Goal: Information Seeking & Learning: Learn about a topic

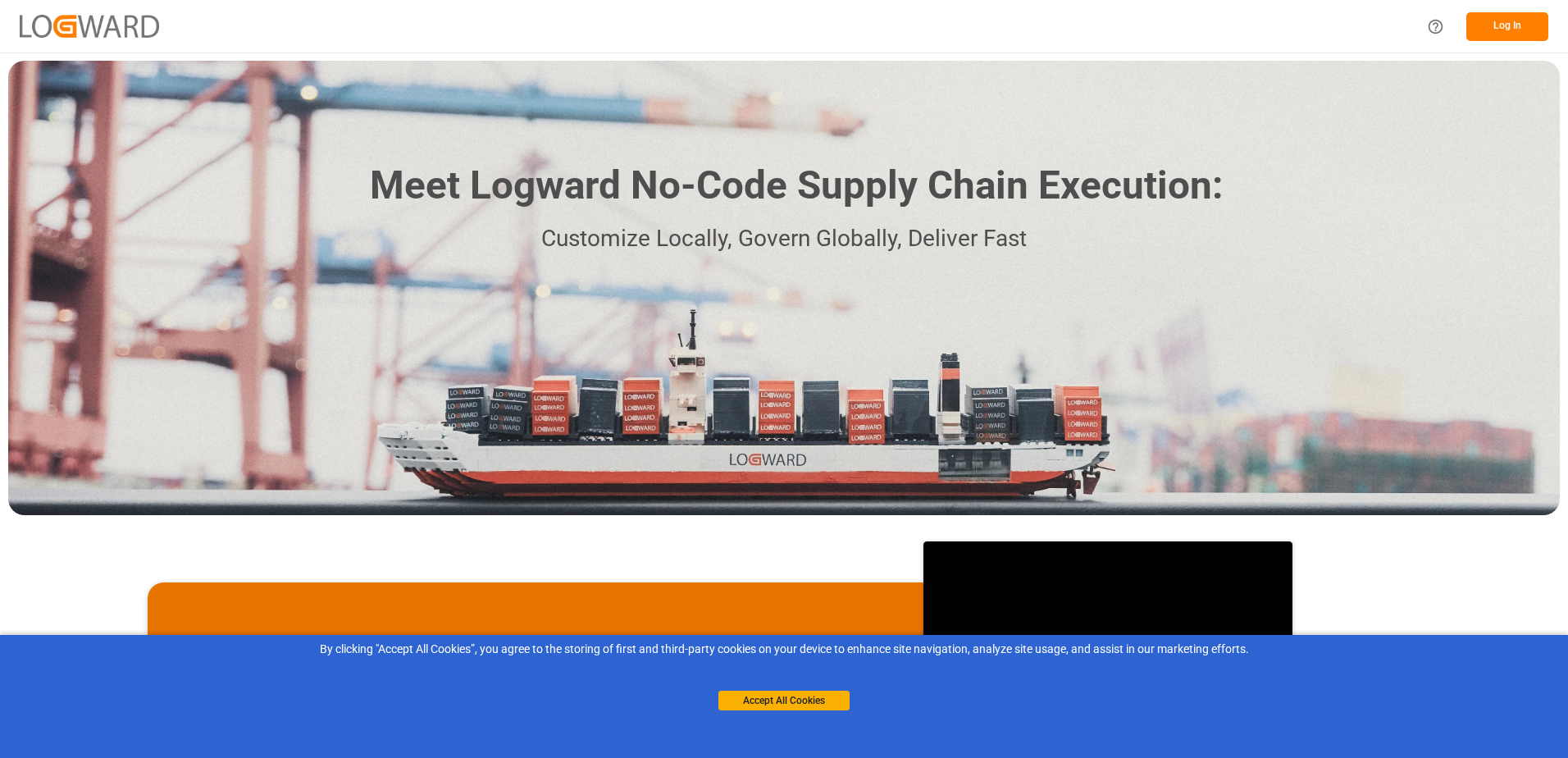
click at [1498, 22] on button "Log In" at bounding box center [1507, 26] width 82 height 29
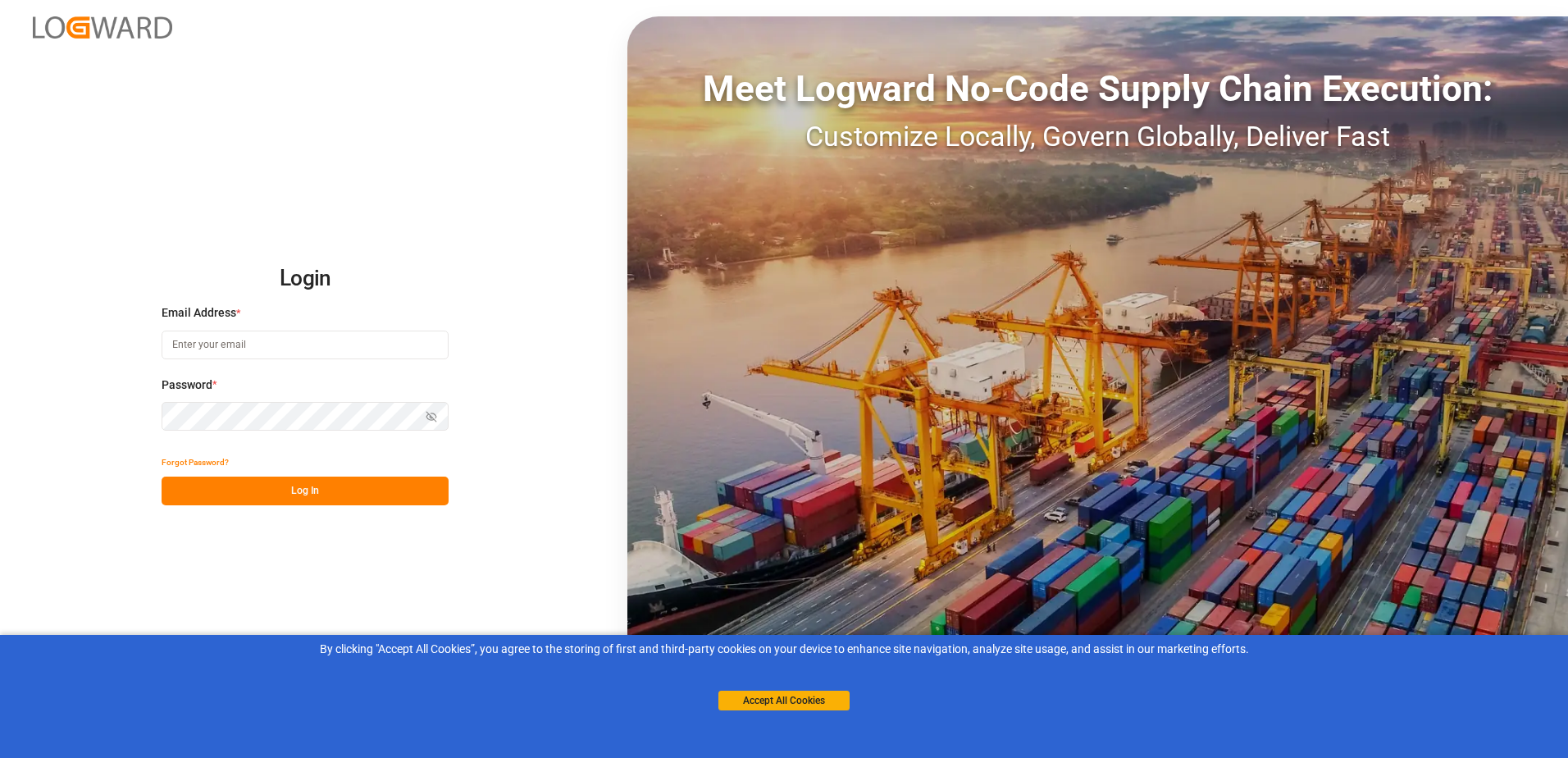
type input "[PERSON_NAME][EMAIL_ADDRESS][DOMAIN_NAME]"
click at [326, 489] on button "Log In" at bounding box center [305, 490] width 287 height 29
type input "[PERSON_NAME][EMAIL_ADDRESS][DOMAIN_NAME]"
click at [327, 489] on button "Log In" at bounding box center [305, 490] width 287 height 29
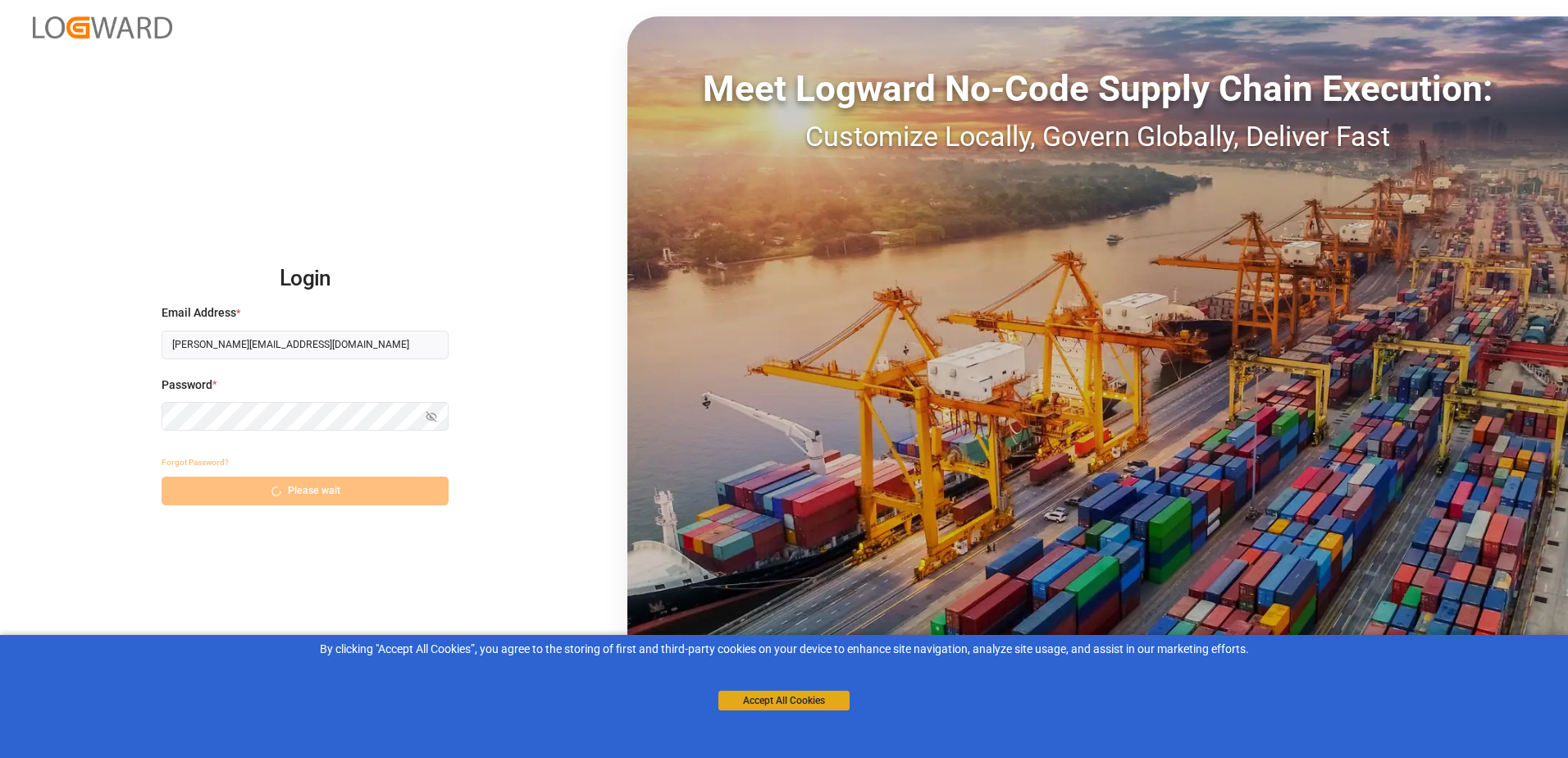
click at [775, 694] on button "Accept All Cookies" at bounding box center [784, 700] width 131 height 20
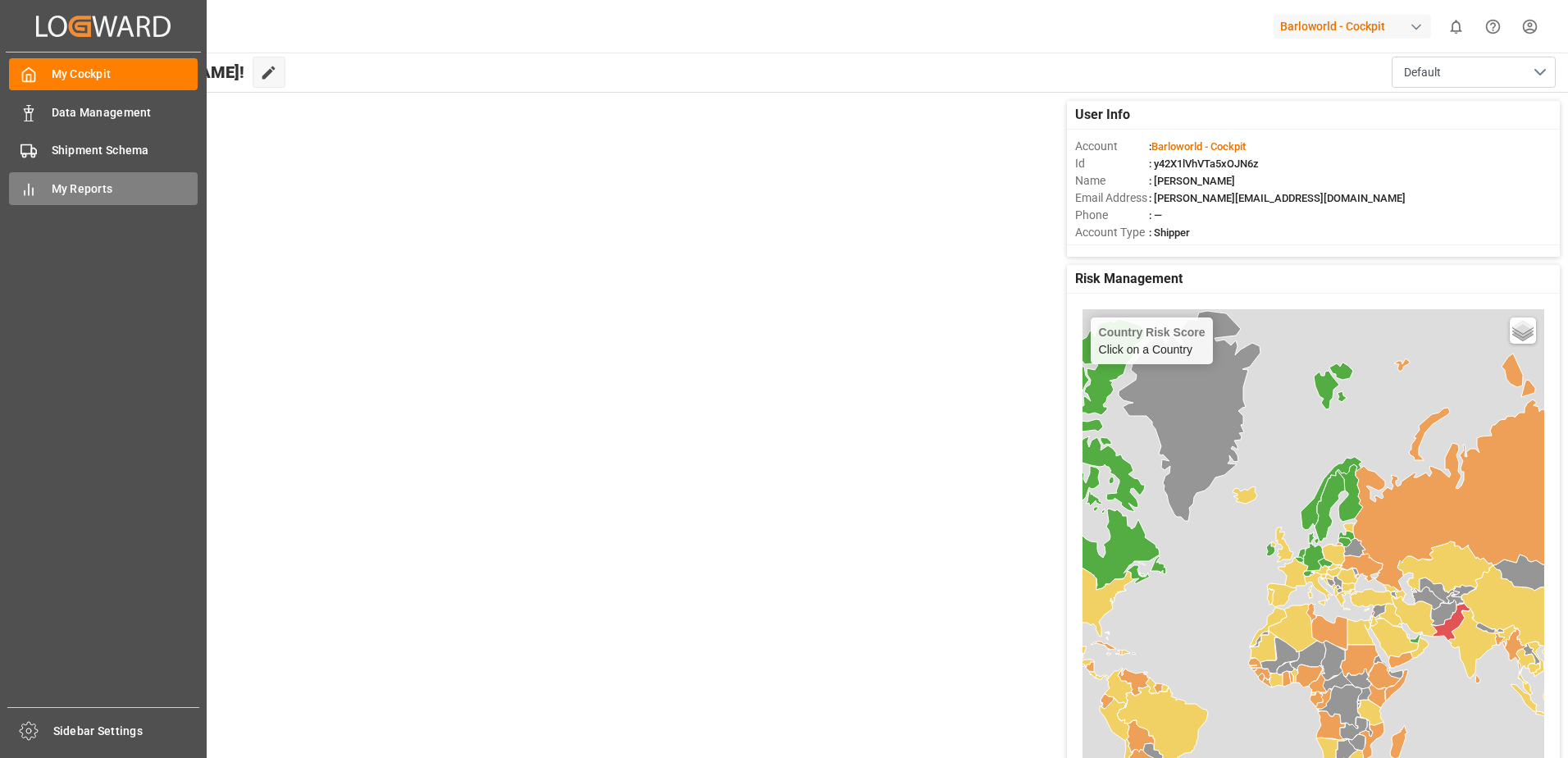
click at [70, 190] on span "My Reports" at bounding box center [124, 189] width 146 height 17
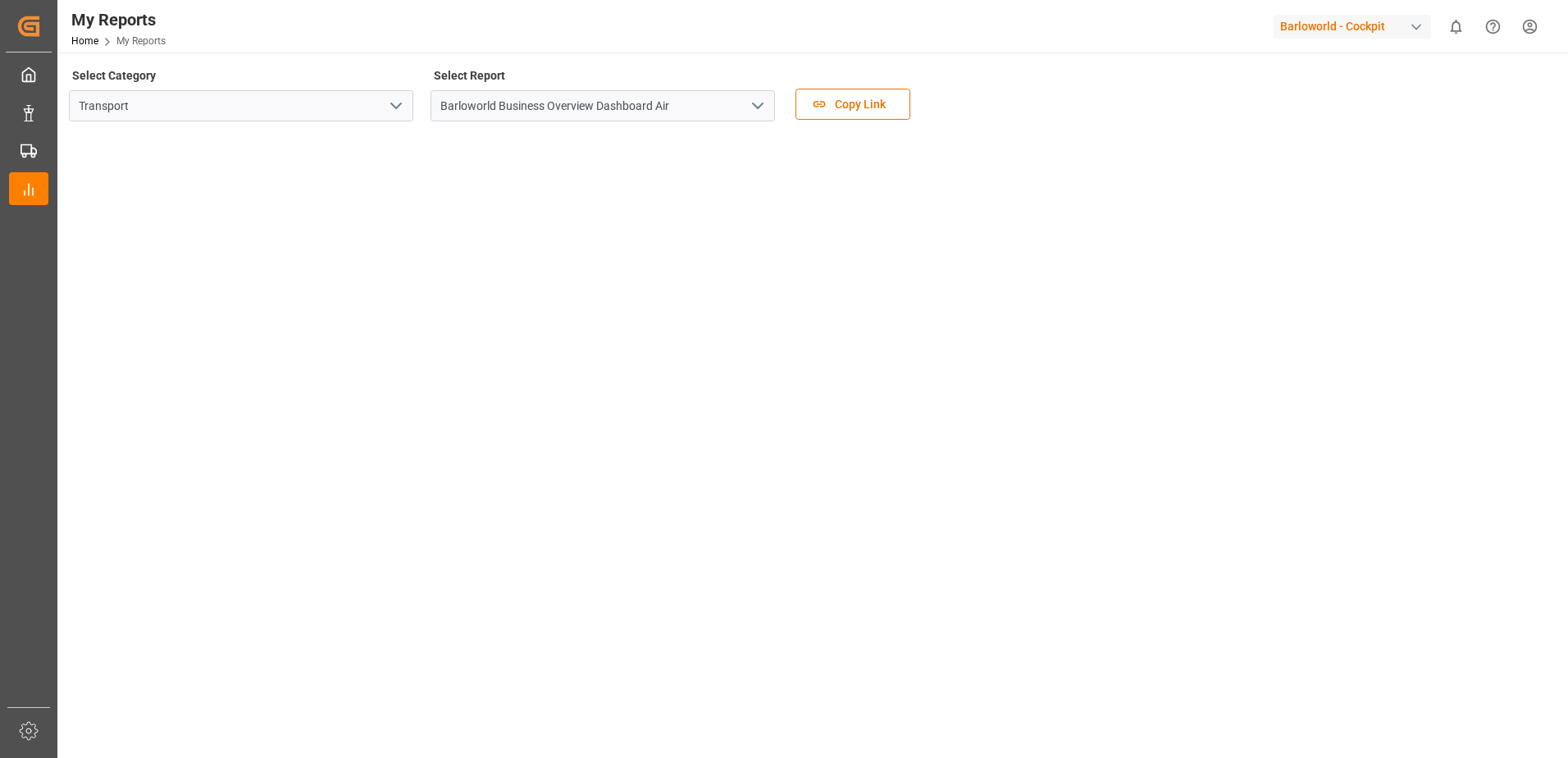
click at [754, 99] on icon "open menu" at bounding box center [757, 105] width 20 height 20
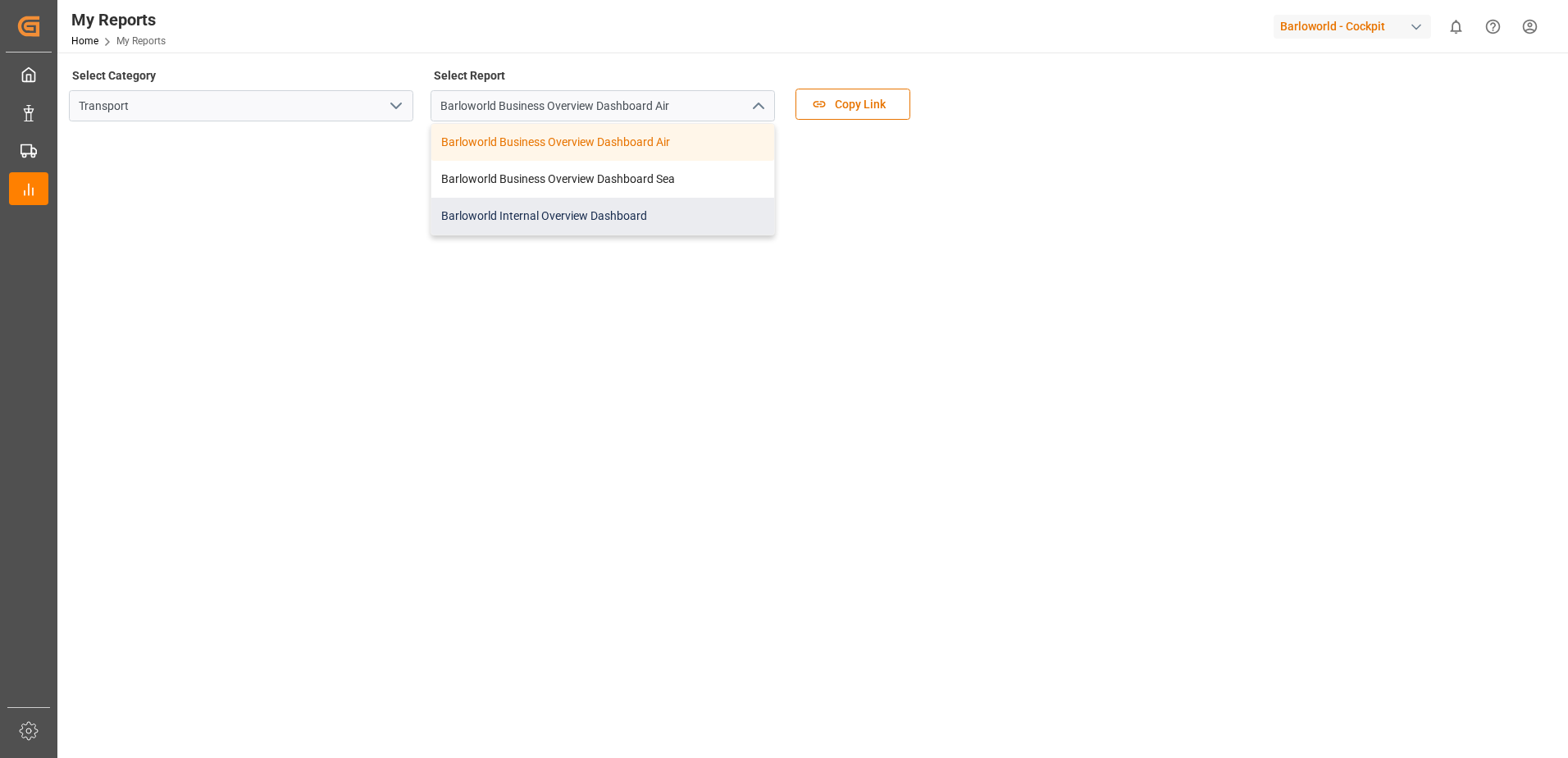
click at [565, 209] on div "Barloworld Internal Overview Dashboard" at bounding box center [603, 216] width 343 height 37
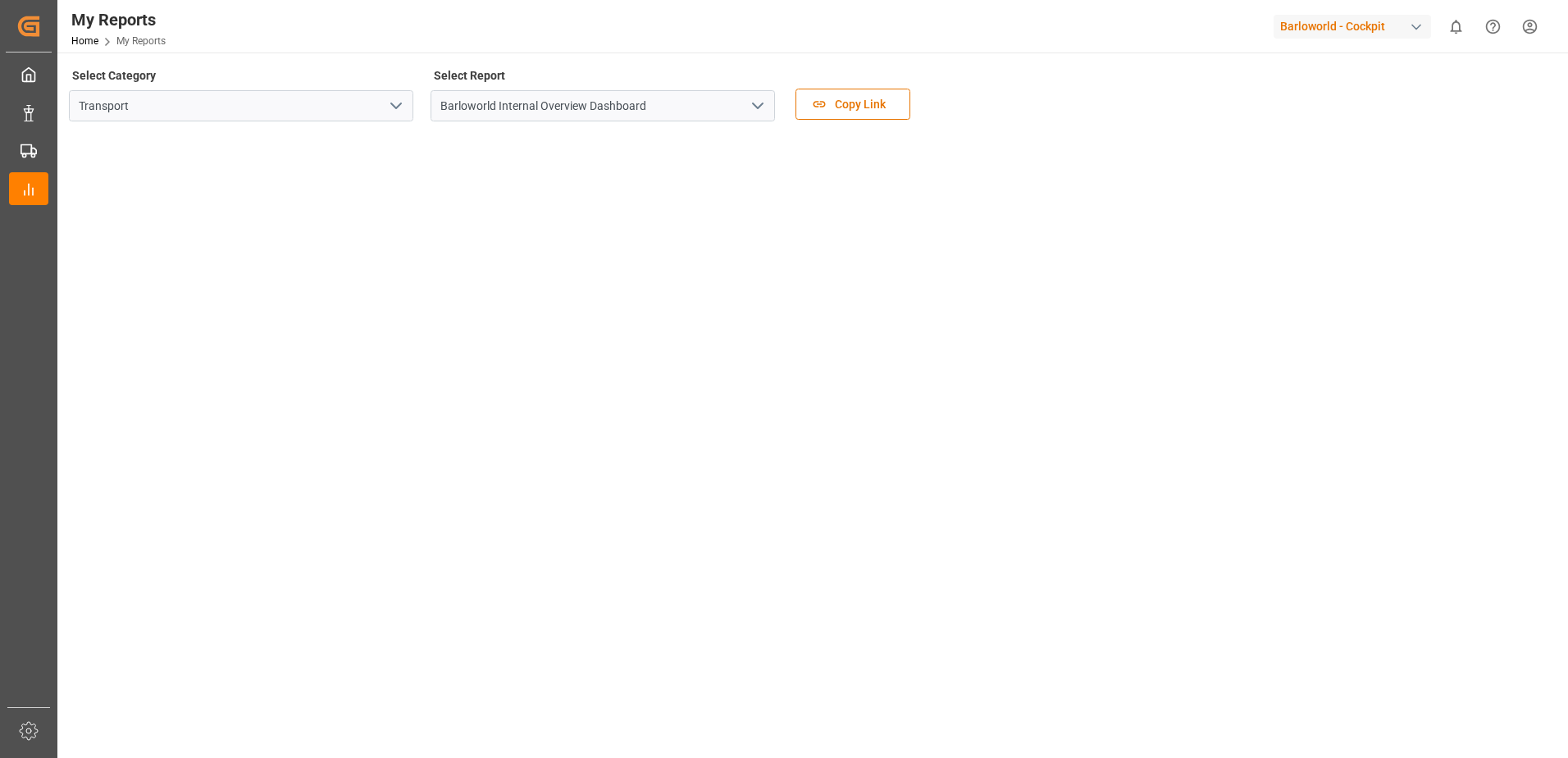
click at [765, 107] on icon "open menu" at bounding box center [757, 105] width 20 height 20
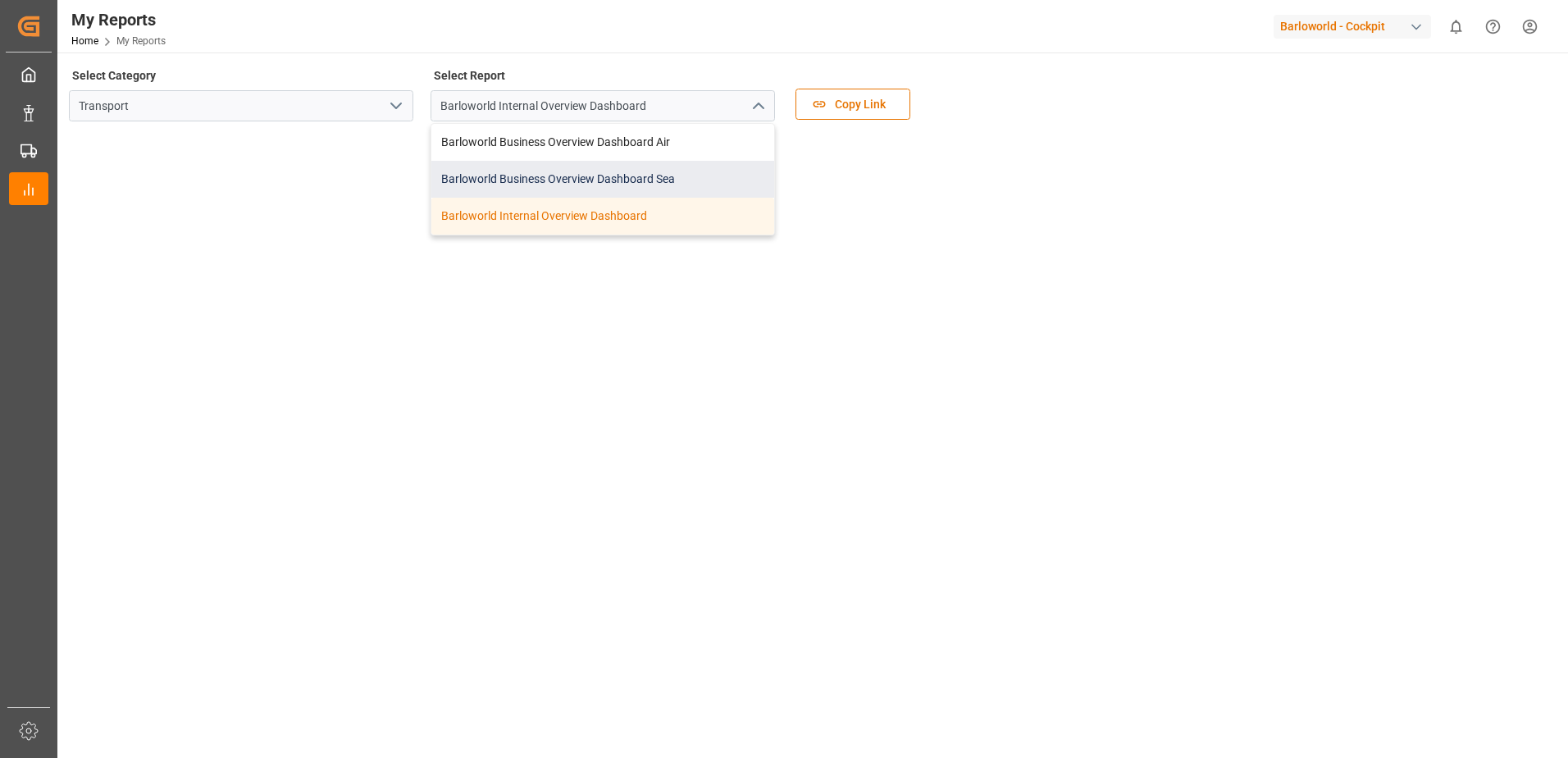
click at [546, 181] on div "Barloworld Business Overview Dashboard Sea" at bounding box center [603, 179] width 343 height 37
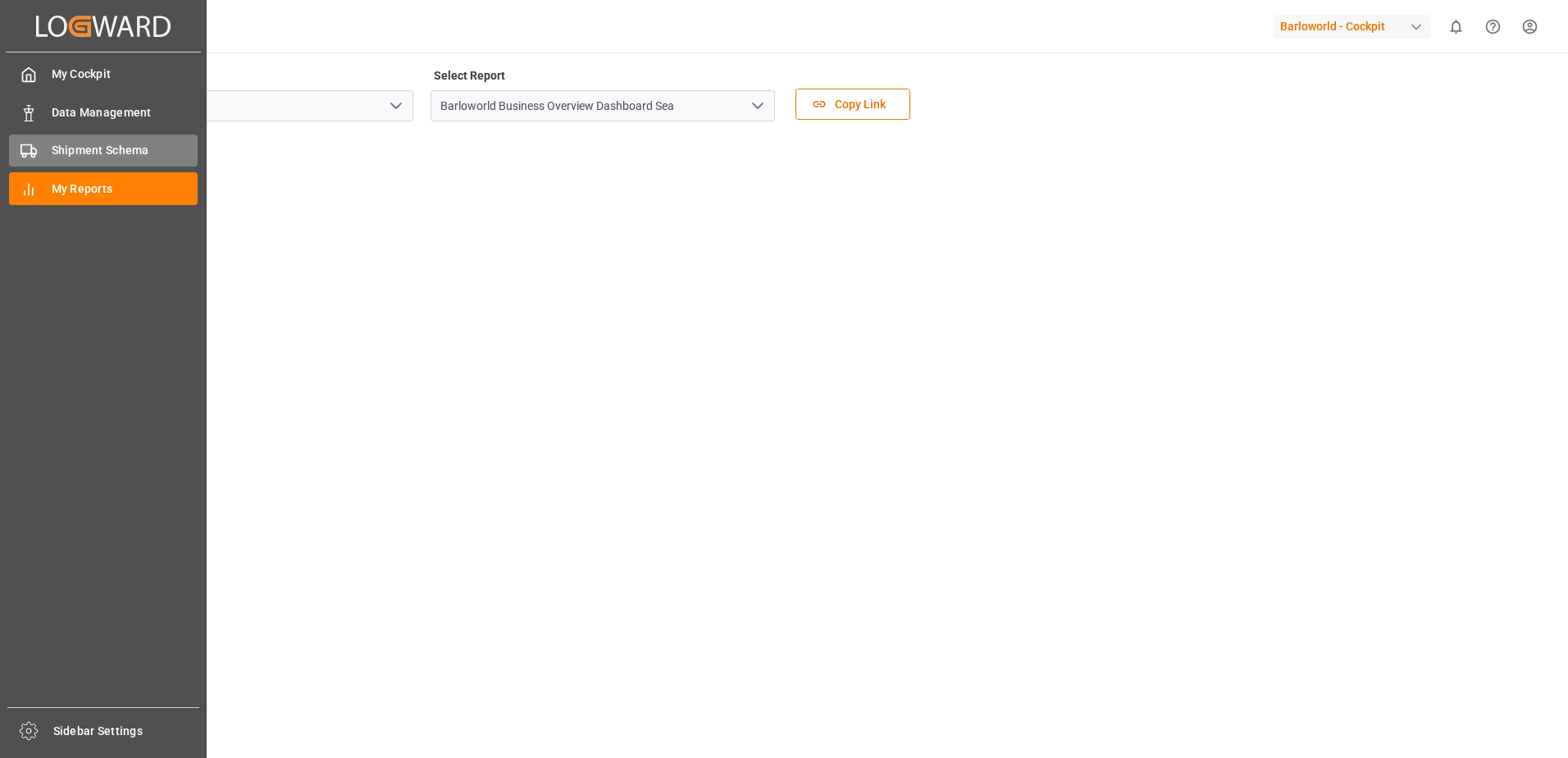
click at [68, 147] on span "Shipment Schema" at bounding box center [124, 150] width 146 height 17
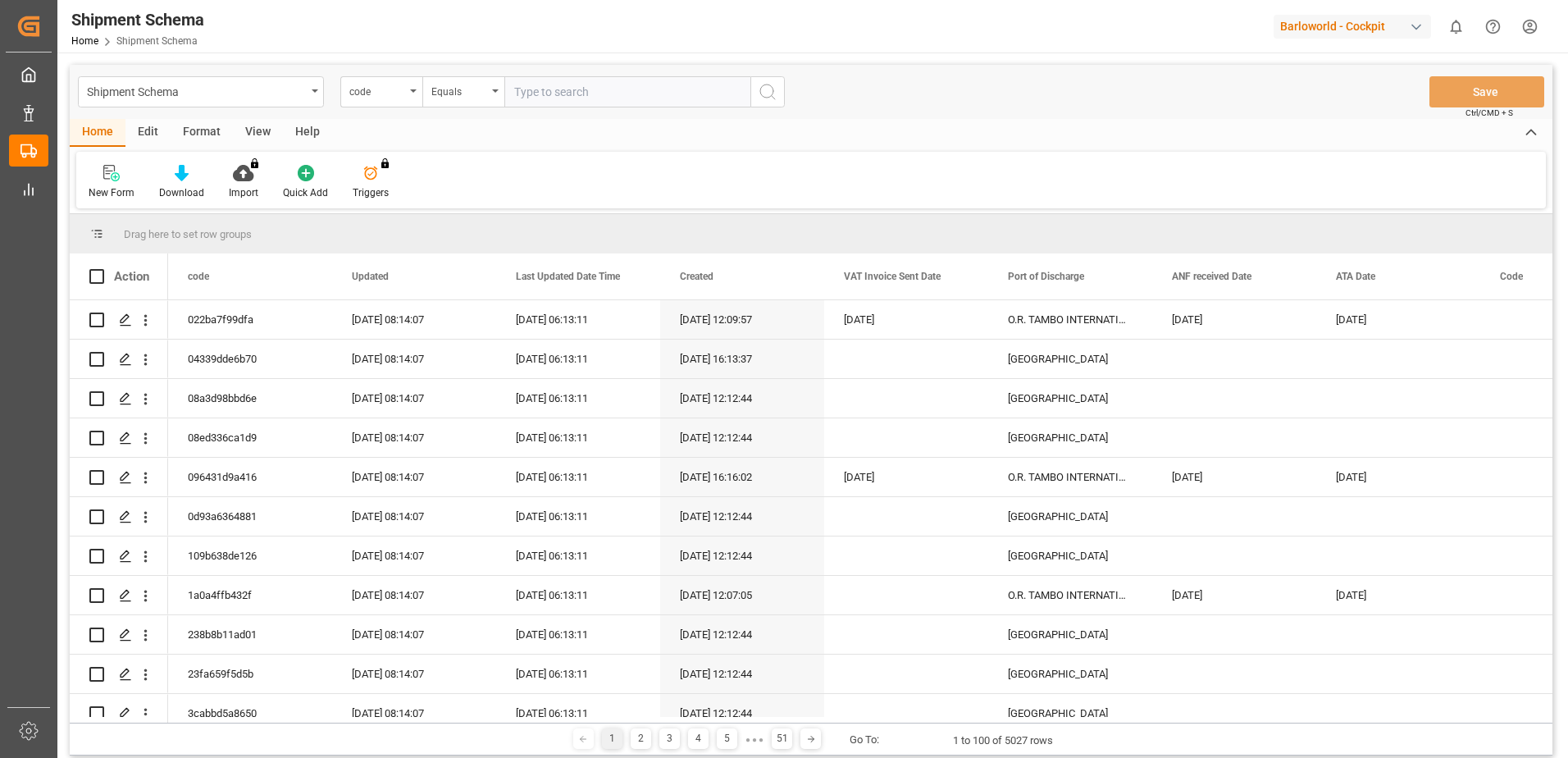
click at [411, 90] on icon "open menu" at bounding box center [413, 91] width 7 height 4
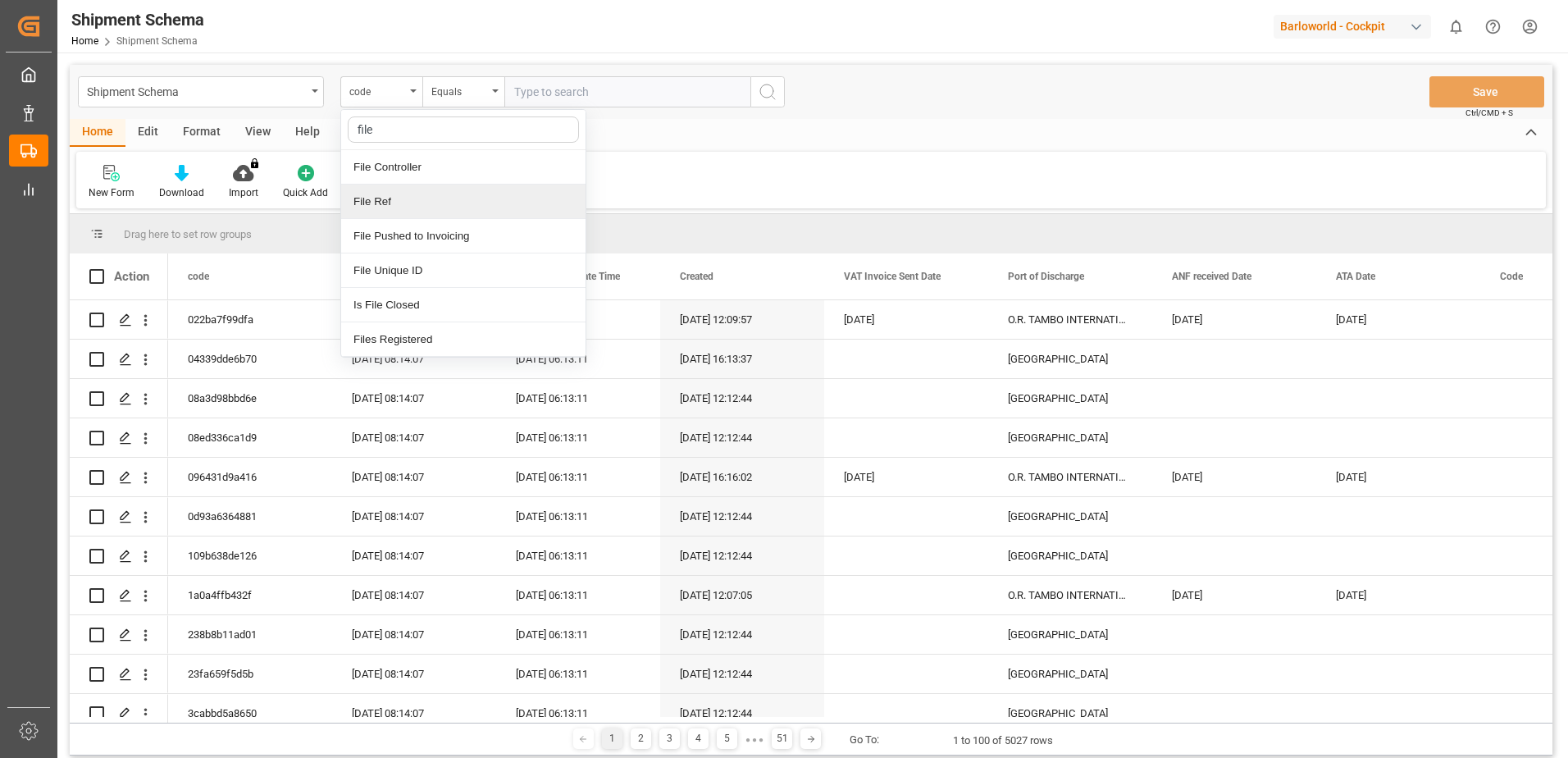
type input "file"
